Goal: Find specific page/section: Find specific page/section

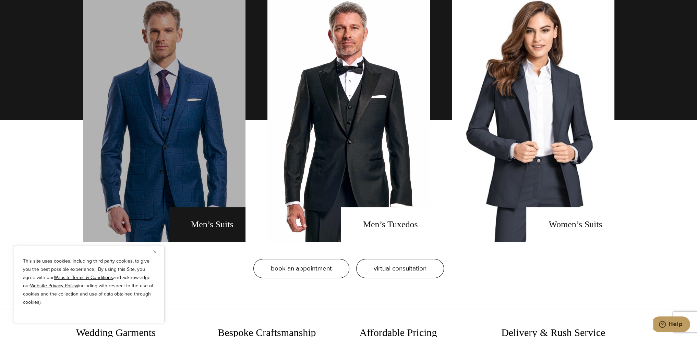
scroll to position [583, 0]
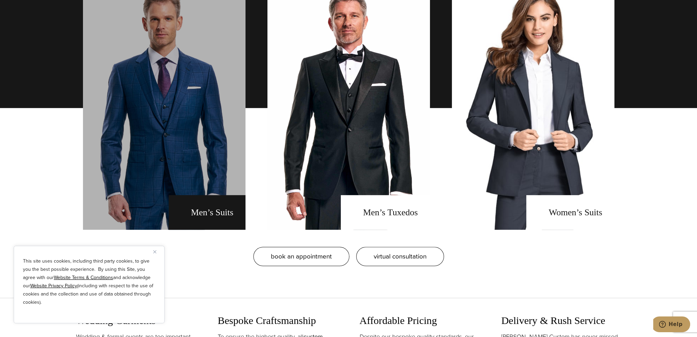
click at [210, 216] on link "men's suits" at bounding box center [164, 107] width 162 height 243
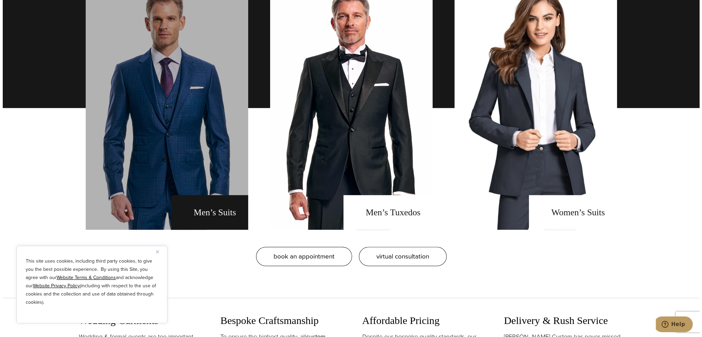
scroll to position [549, 0]
